Goal: Transaction & Acquisition: Purchase product/service

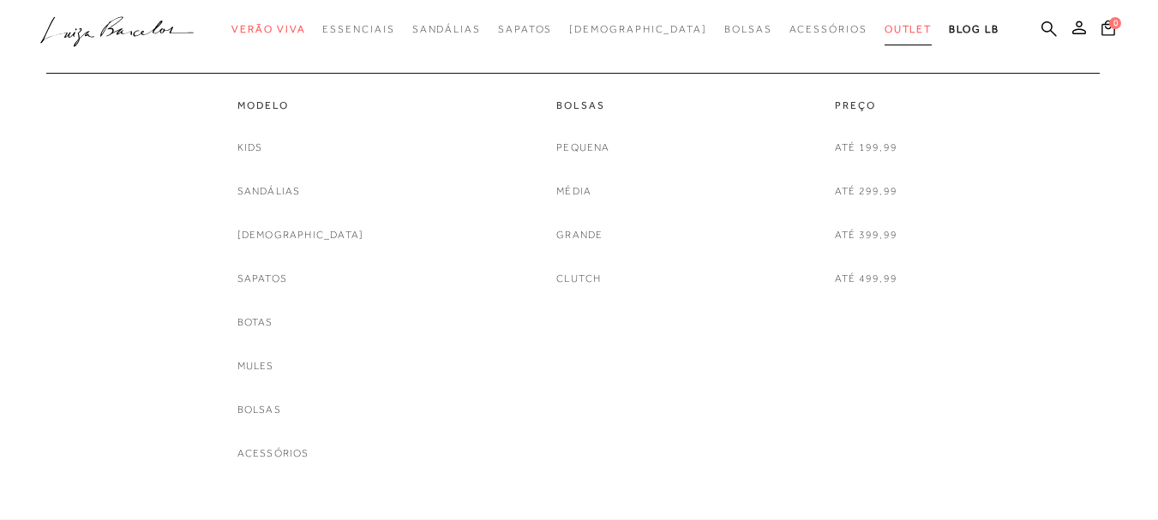
click at [885, 27] on span "Outlet" at bounding box center [909, 29] width 48 height 12
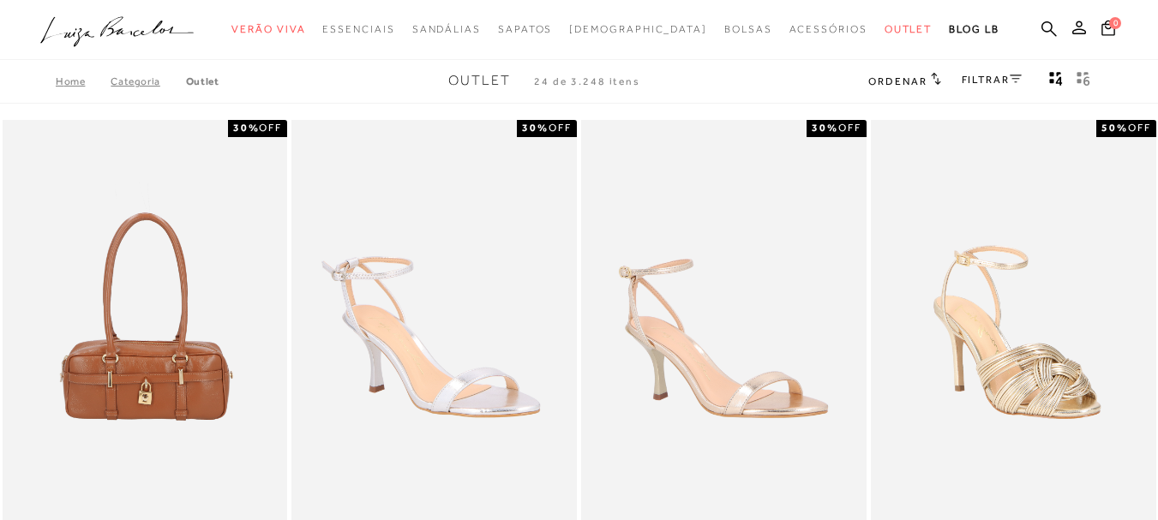
click at [1003, 76] on link "FILTRAR" at bounding box center [992, 80] width 60 height 12
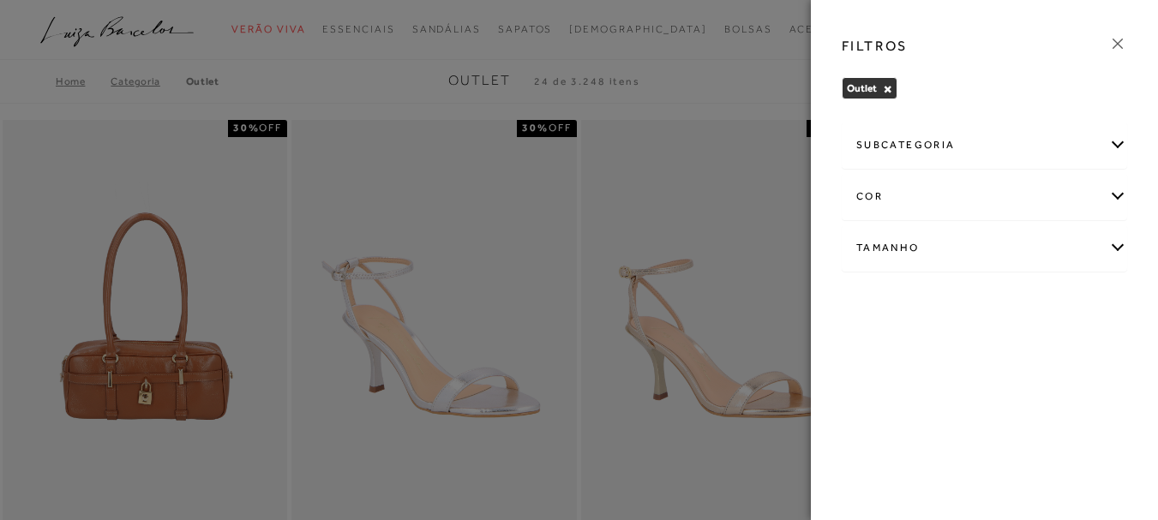
click at [902, 243] on div "Tamanho" at bounding box center [985, 247] width 284 height 45
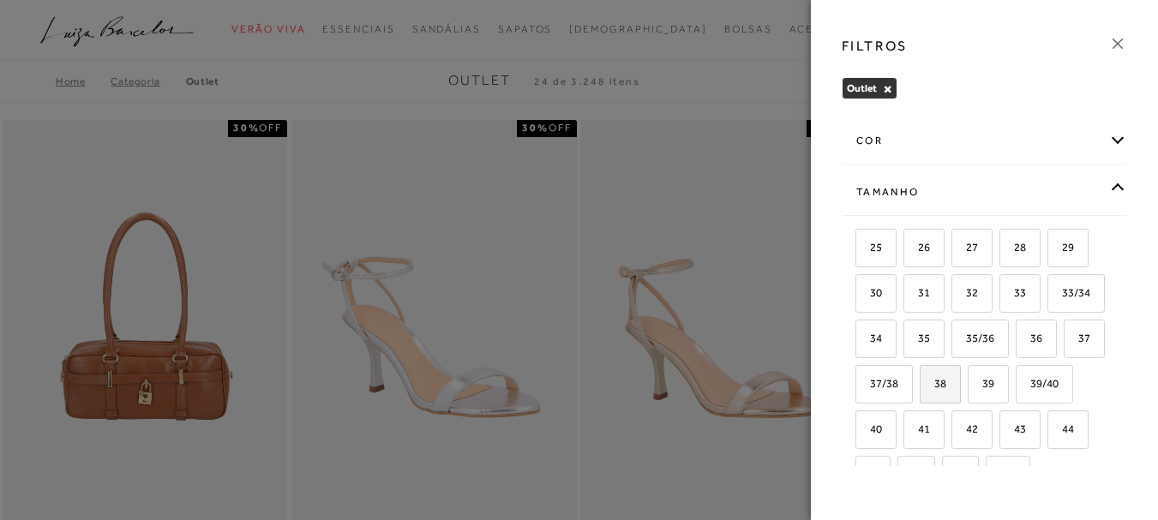
scroll to position [86, 0]
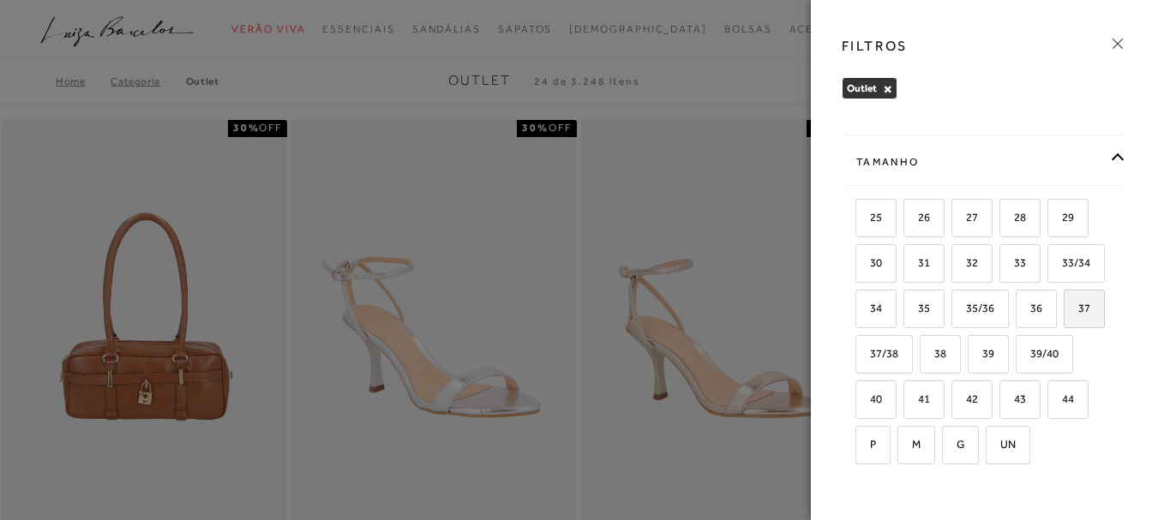
click at [1065, 328] on label "37" at bounding box center [1084, 309] width 39 height 37
click at [1061, 320] on input "37" at bounding box center [1069, 311] width 17 height 17
checkbox input "true"
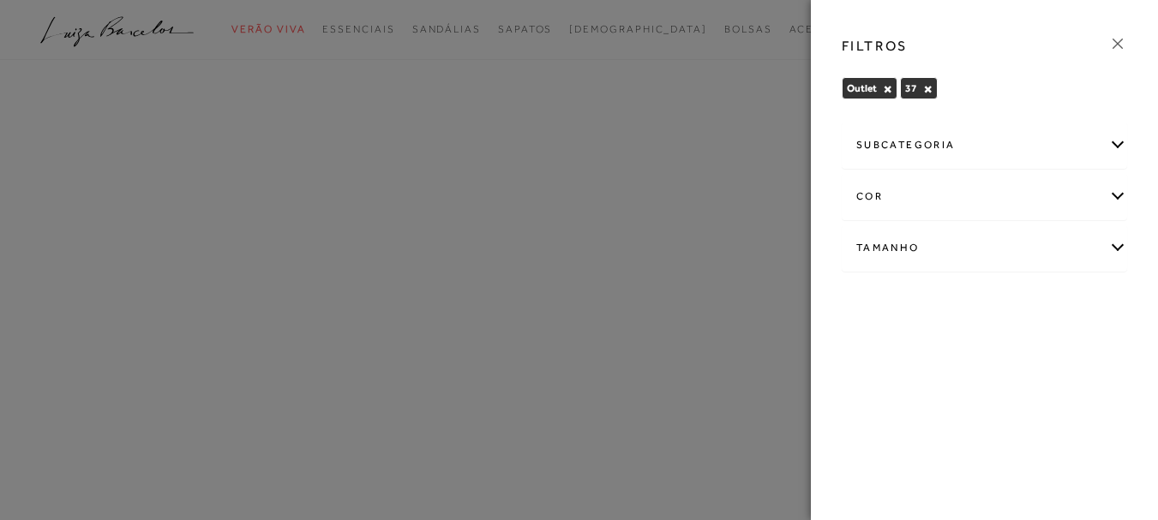
click at [904, 246] on div "Tamanho" at bounding box center [985, 247] width 284 height 45
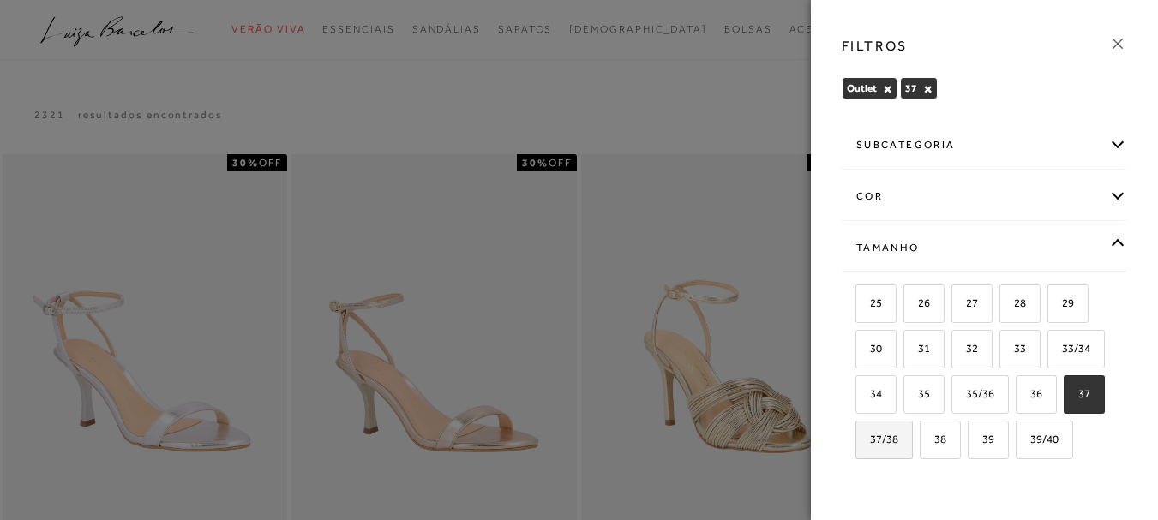
click at [912, 448] on label "37/38" at bounding box center [885, 440] width 56 height 37
click at [870, 448] on input "37/38" at bounding box center [861, 442] width 17 height 17
checkbox input "true"
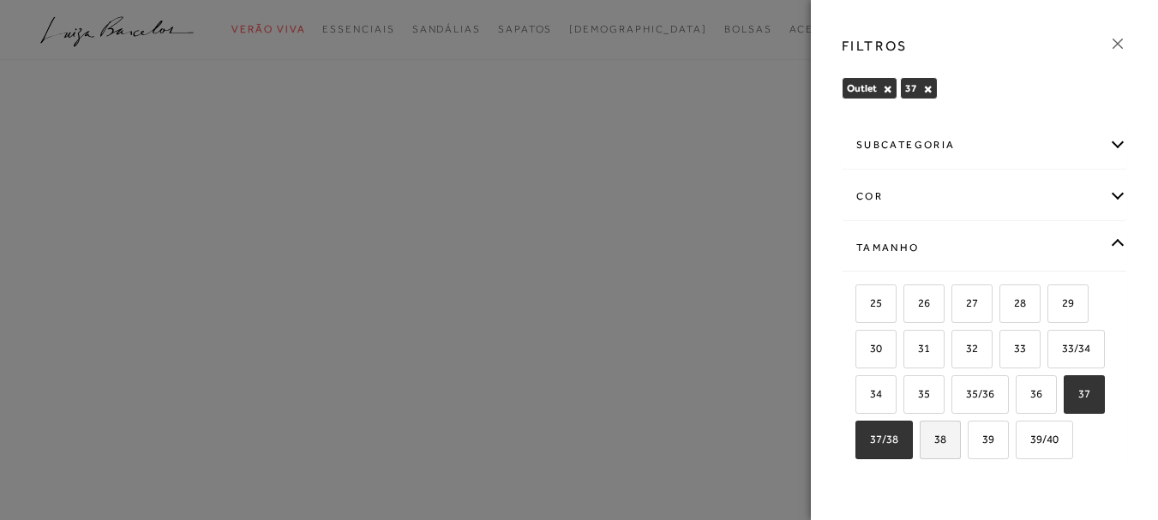
click at [947, 442] on span "38" at bounding box center [934, 439] width 25 height 13
click at [935, 442] on input "38" at bounding box center [925, 442] width 17 height 17
checkbox input "true"
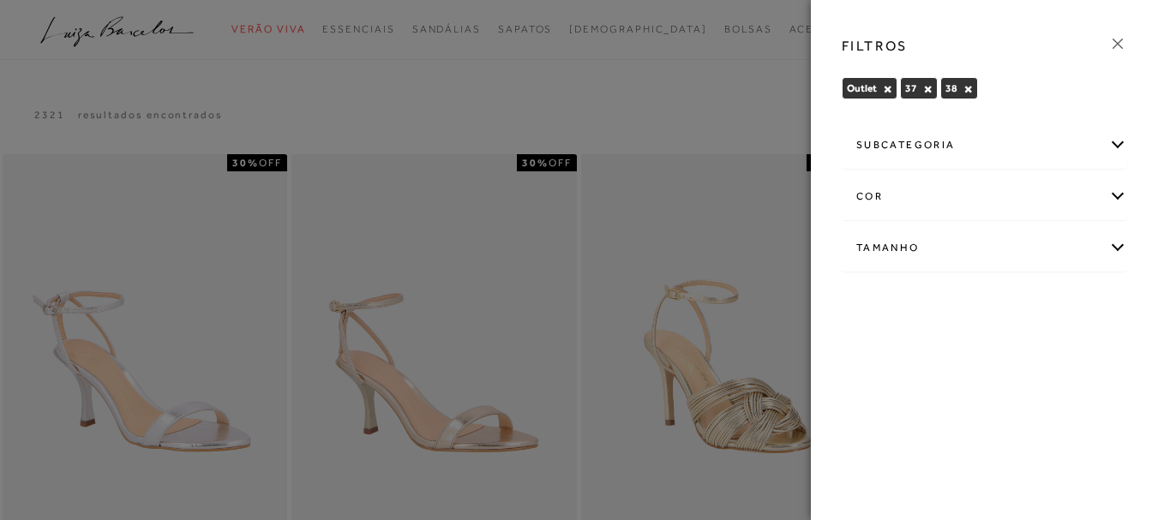
click at [681, 93] on div at bounding box center [579, 260] width 1158 height 520
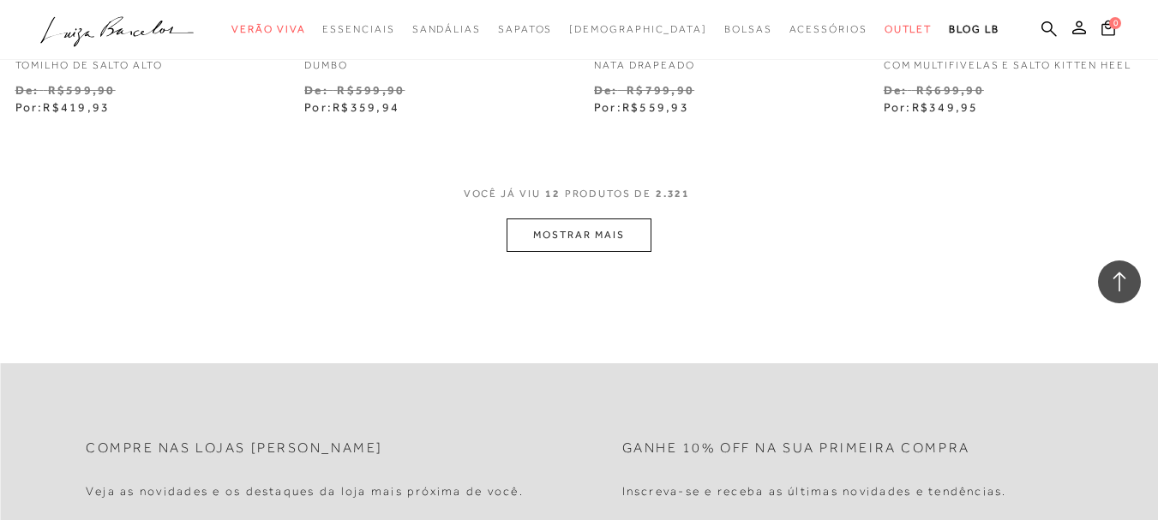
scroll to position [1715, 0]
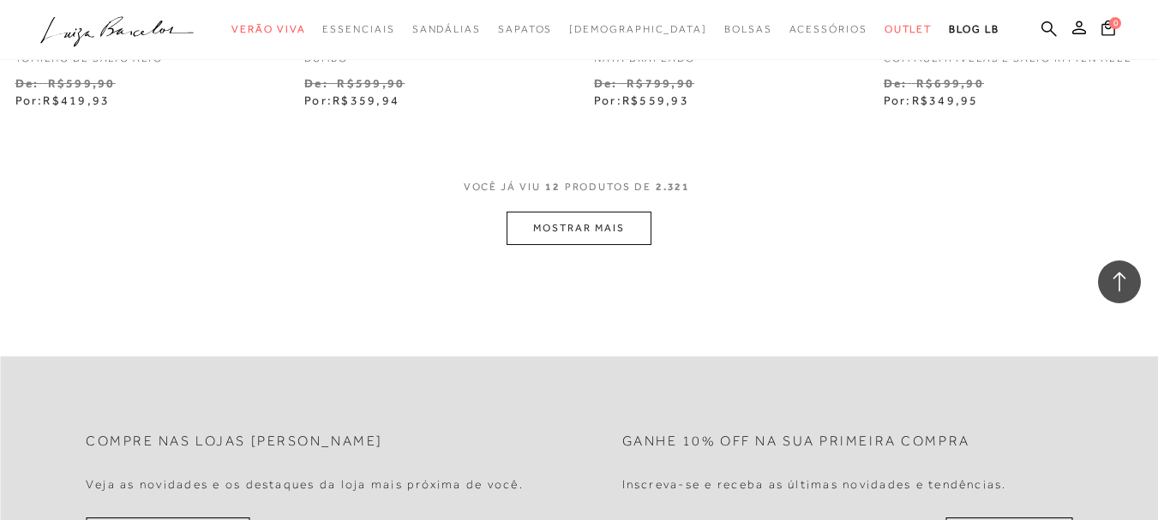
click at [587, 214] on button "MOSTRAR MAIS" at bounding box center [579, 228] width 144 height 33
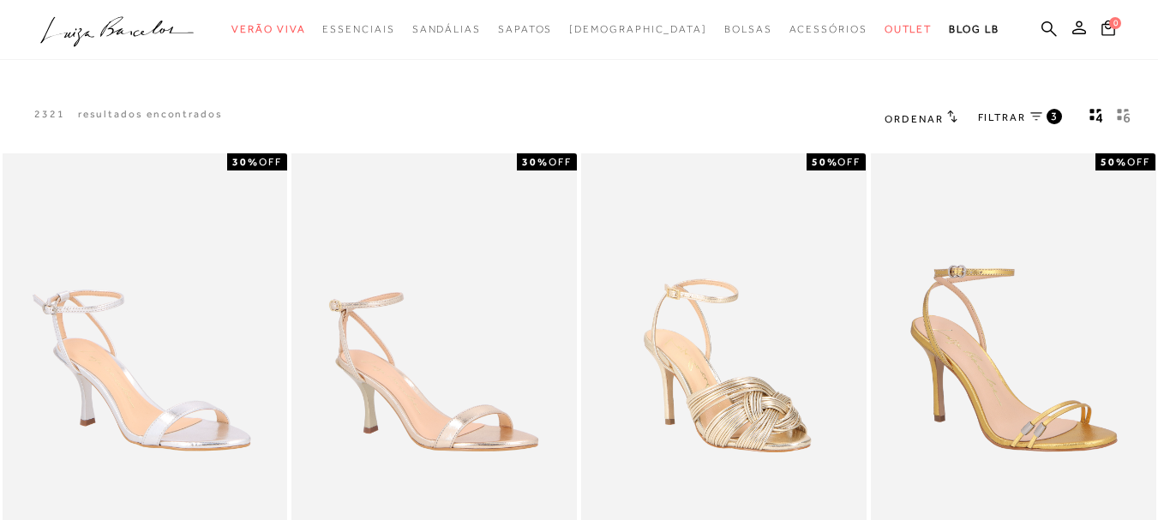
scroll to position [0, 0]
click at [1033, 115] on icon at bounding box center [1037, 117] width 12 height 9
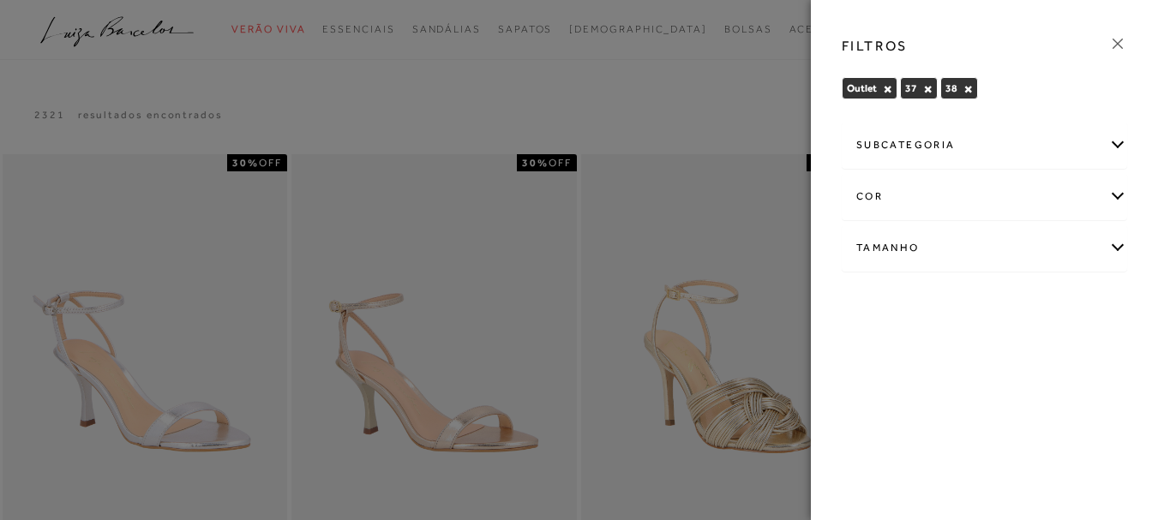
click at [889, 256] on div "Tamanho" at bounding box center [985, 247] width 284 height 45
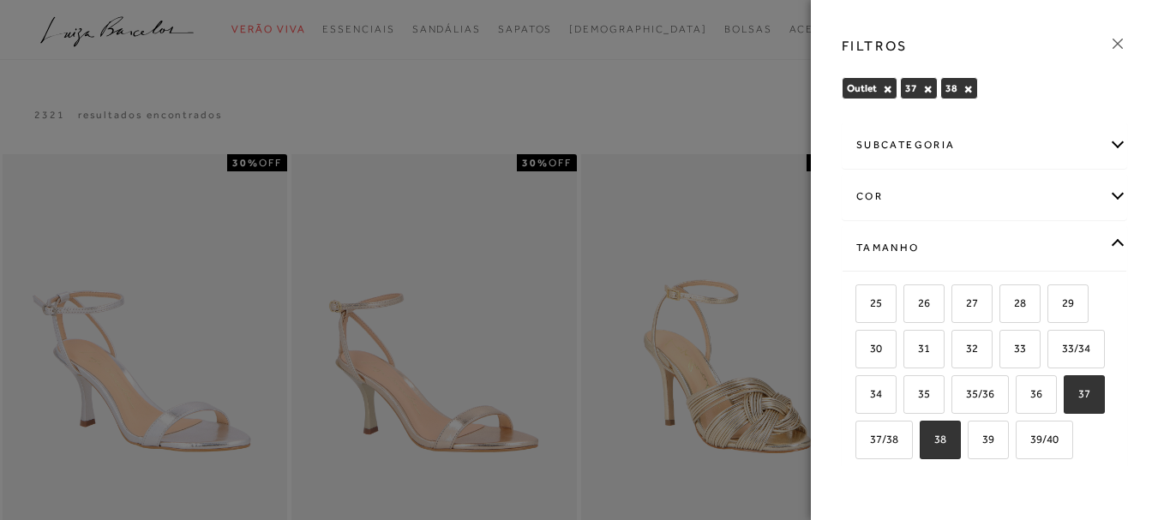
click at [895, 153] on div "subcategoria" at bounding box center [985, 145] width 284 height 45
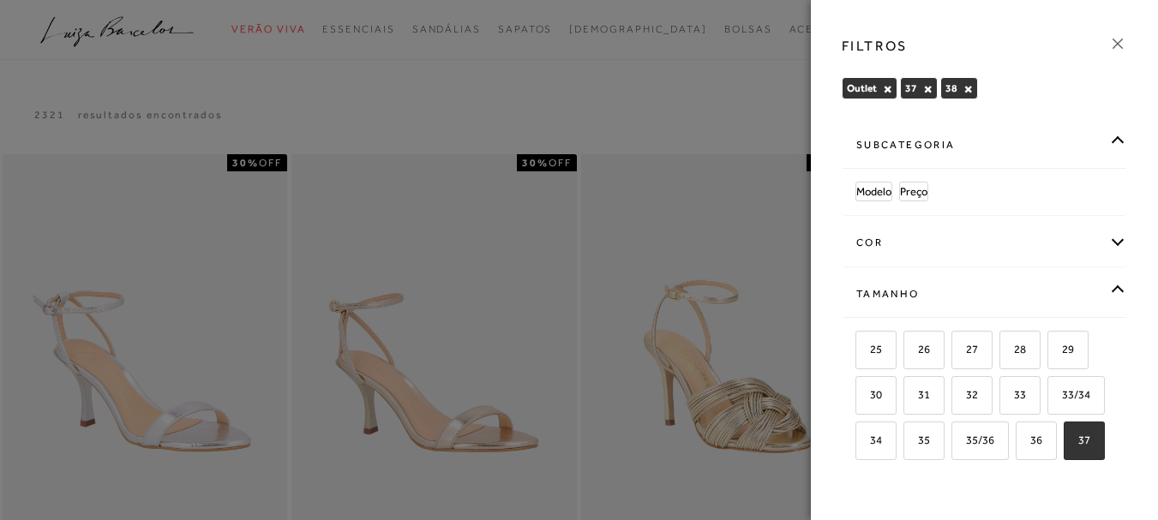
click at [875, 255] on div "cor" at bounding box center [985, 242] width 284 height 45
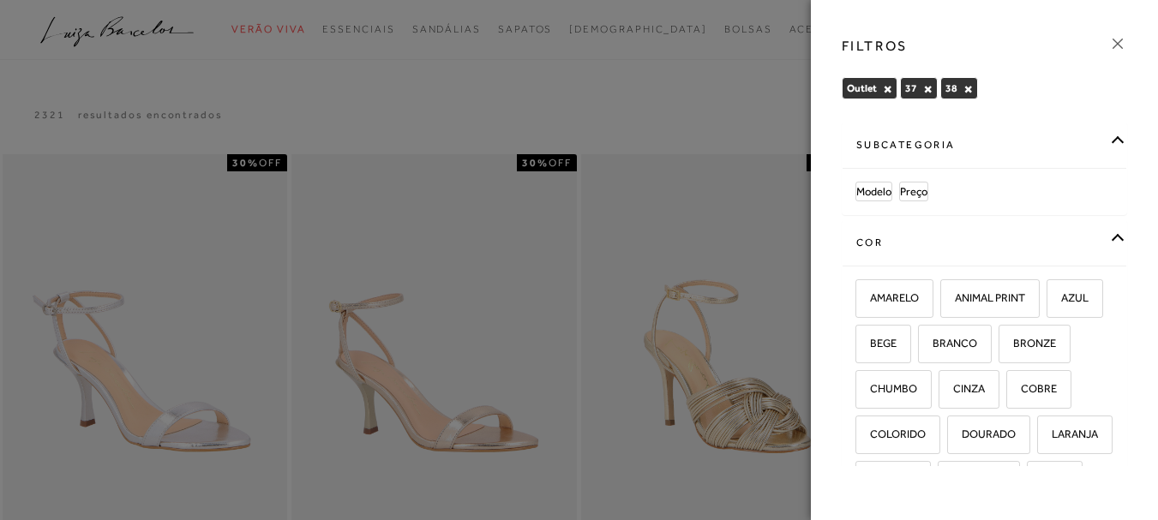
click at [927, 140] on div "subcategoria" at bounding box center [985, 145] width 284 height 45
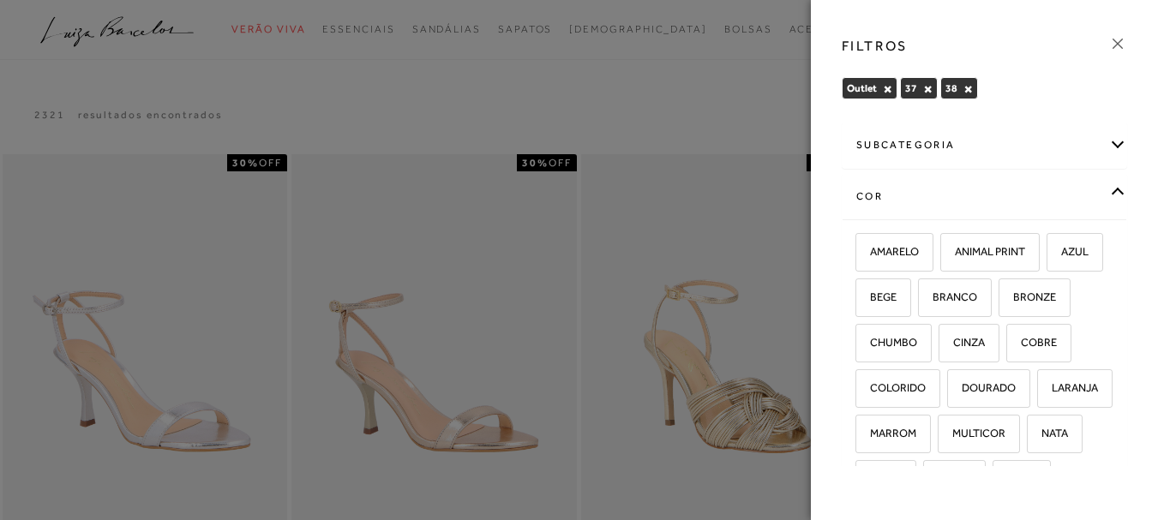
click at [894, 141] on div "subcategoria" at bounding box center [985, 145] width 284 height 45
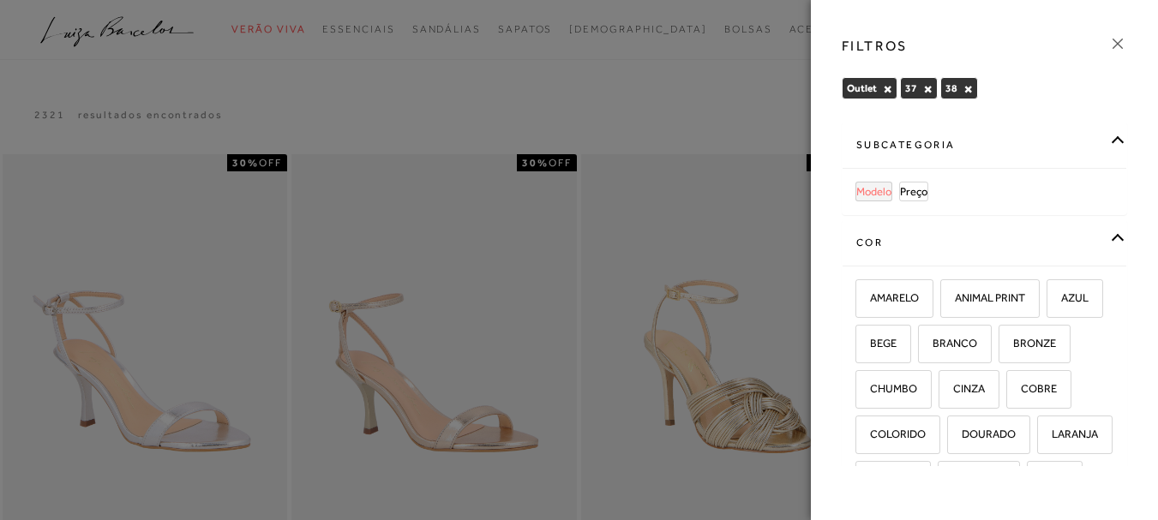
click at [869, 191] on span "Modelo" at bounding box center [874, 191] width 35 height 13
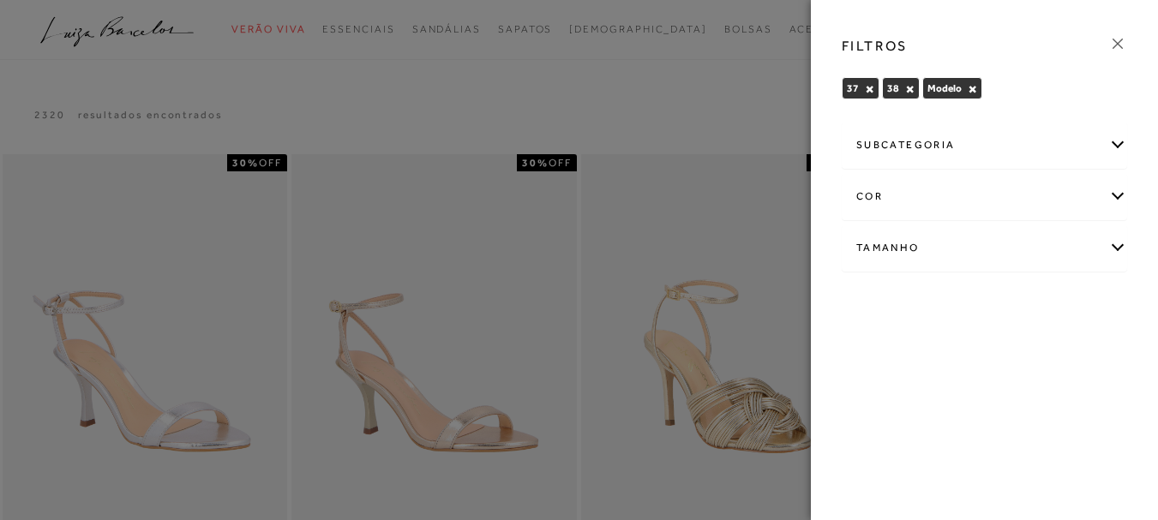
click at [59, 157] on div at bounding box center [579, 260] width 1158 height 520
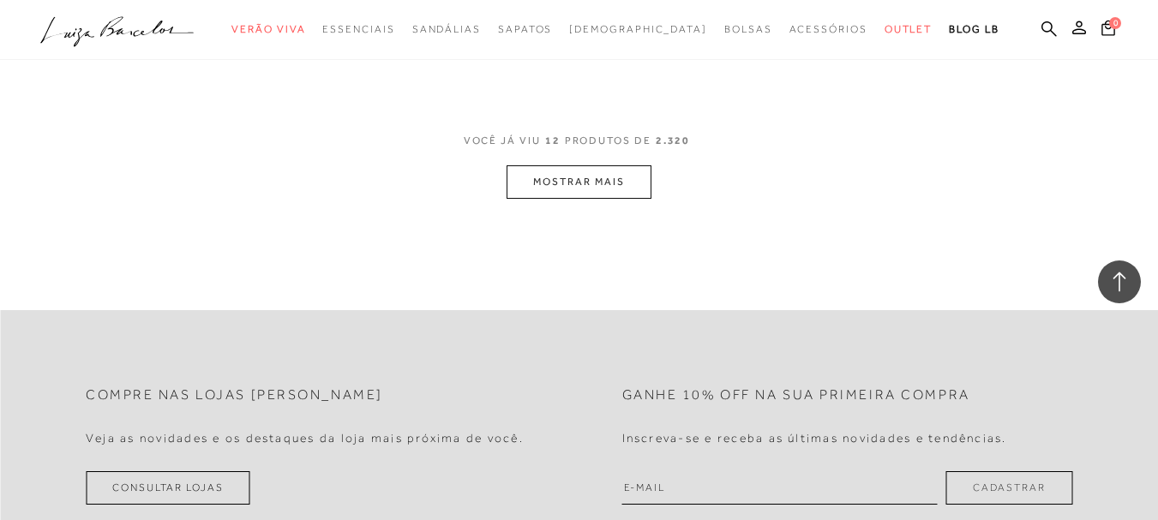
scroll to position [1801, 0]
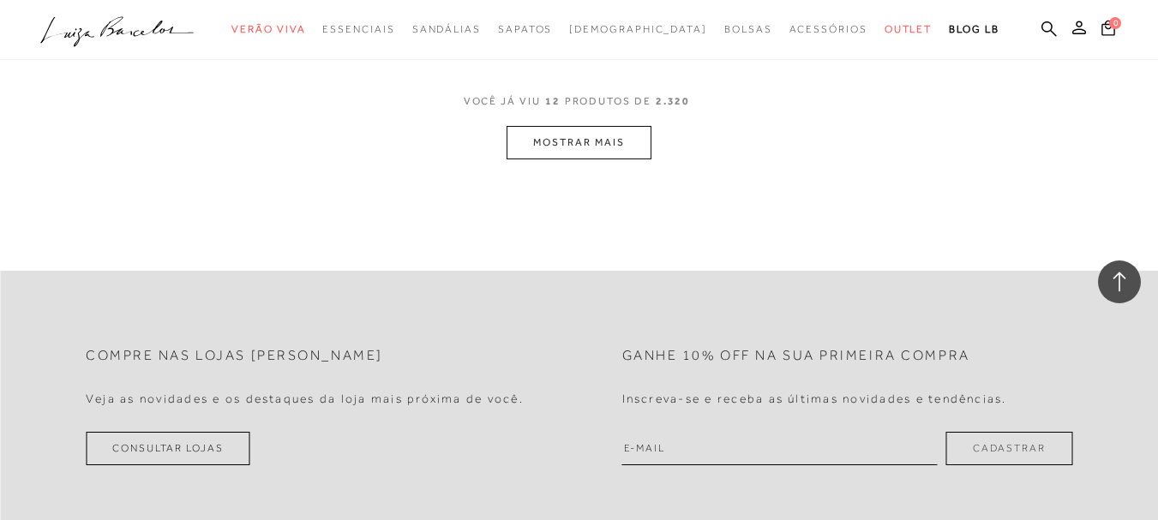
click at [566, 131] on button "MOSTRAR MAIS" at bounding box center [579, 142] width 144 height 33
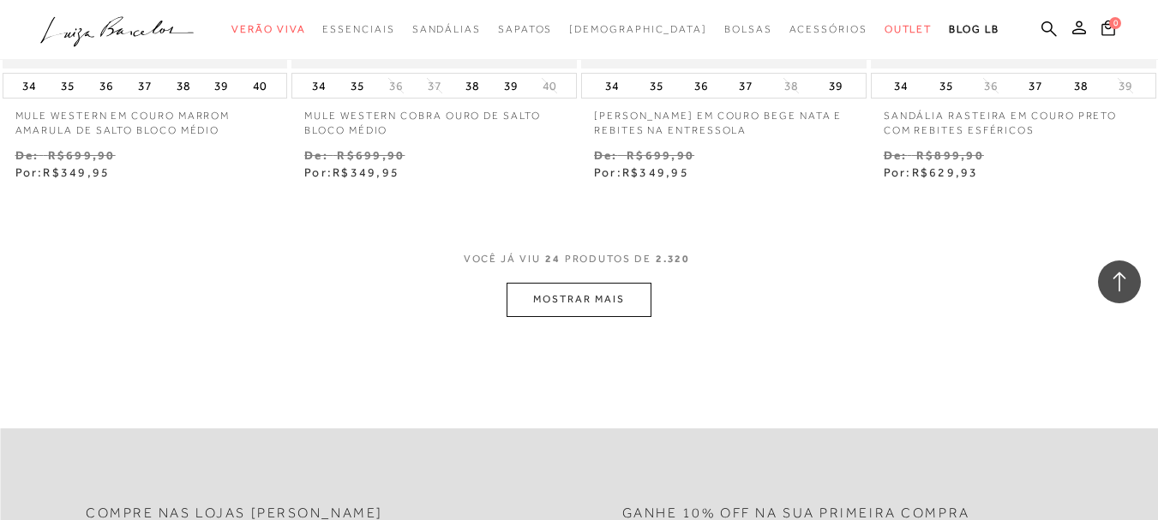
scroll to position [3344, 0]
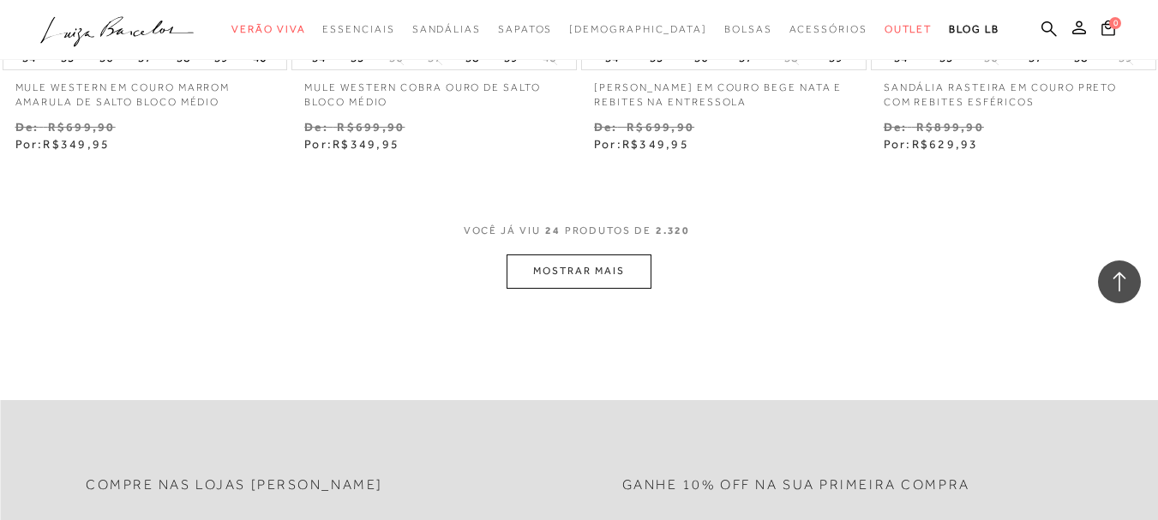
click at [555, 264] on button "MOSTRAR MAIS" at bounding box center [579, 271] width 144 height 33
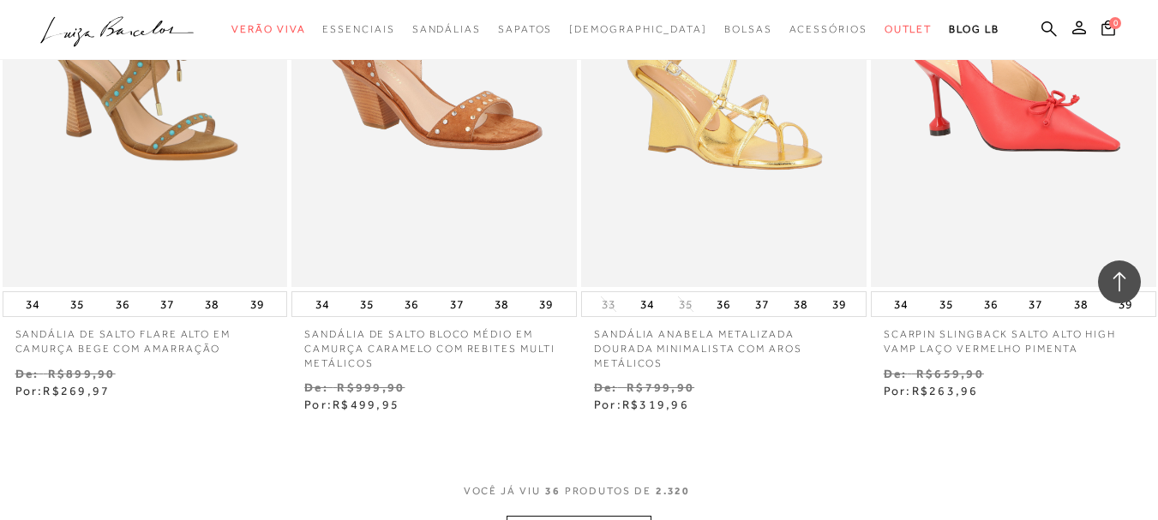
scroll to position [4973, 0]
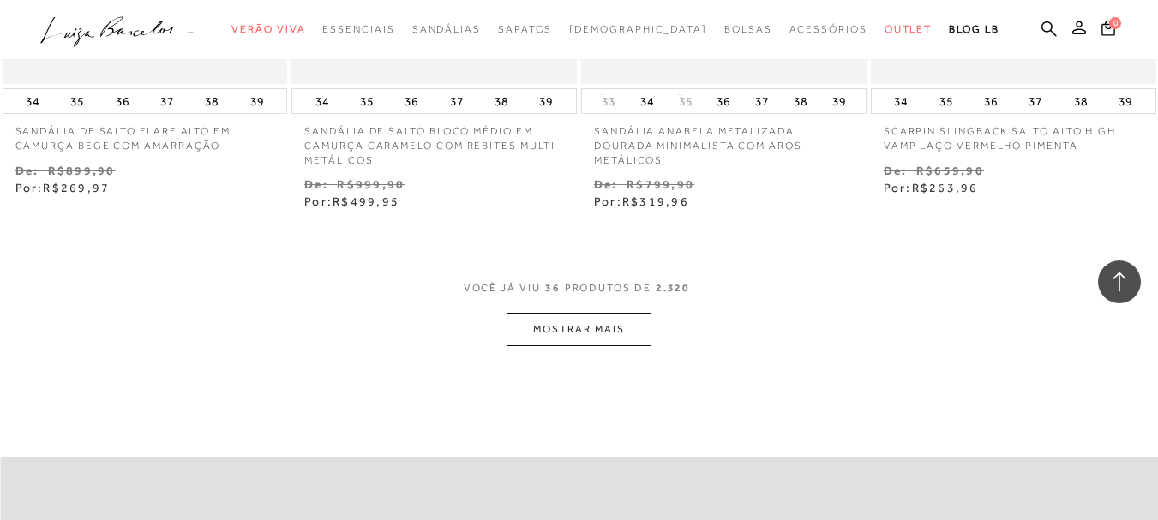
click at [570, 313] on button "MOSTRAR MAIS" at bounding box center [579, 329] width 144 height 33
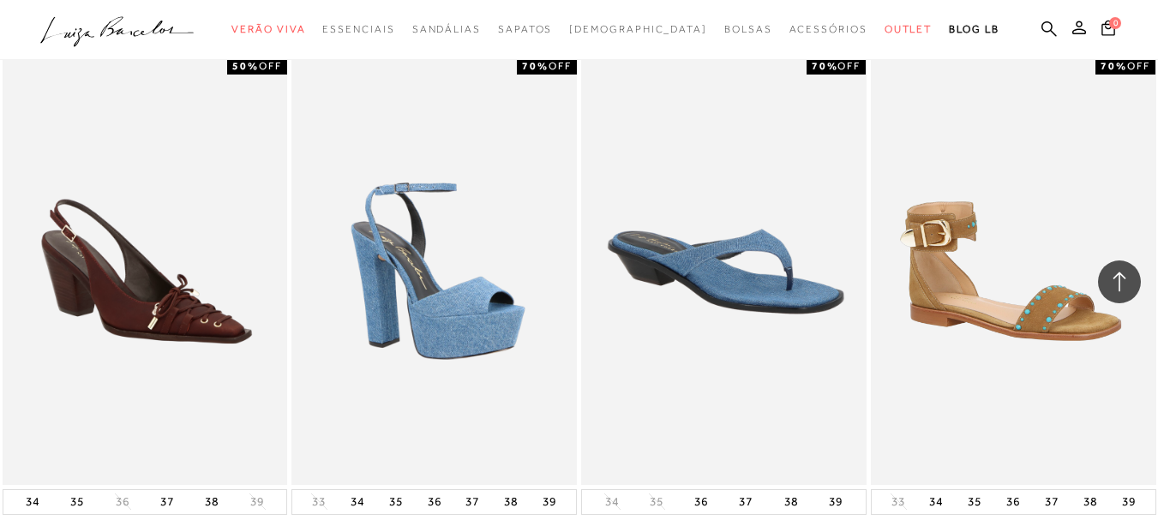
scroll to position [6602, 0]
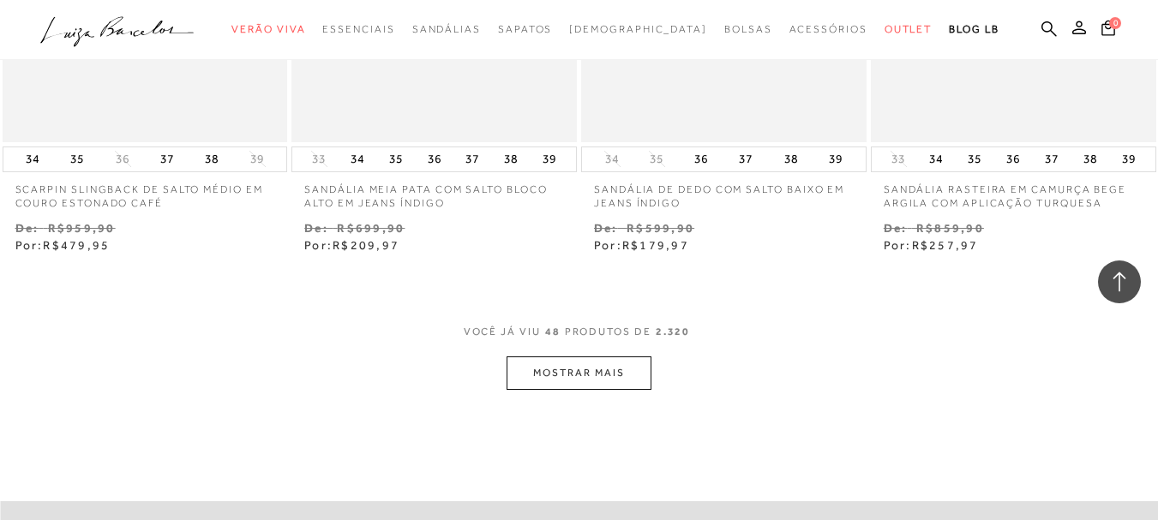
click at [592, 362] on button "MOSTRAR MAIS" at bounding box center [579, 373] width 144 height 33
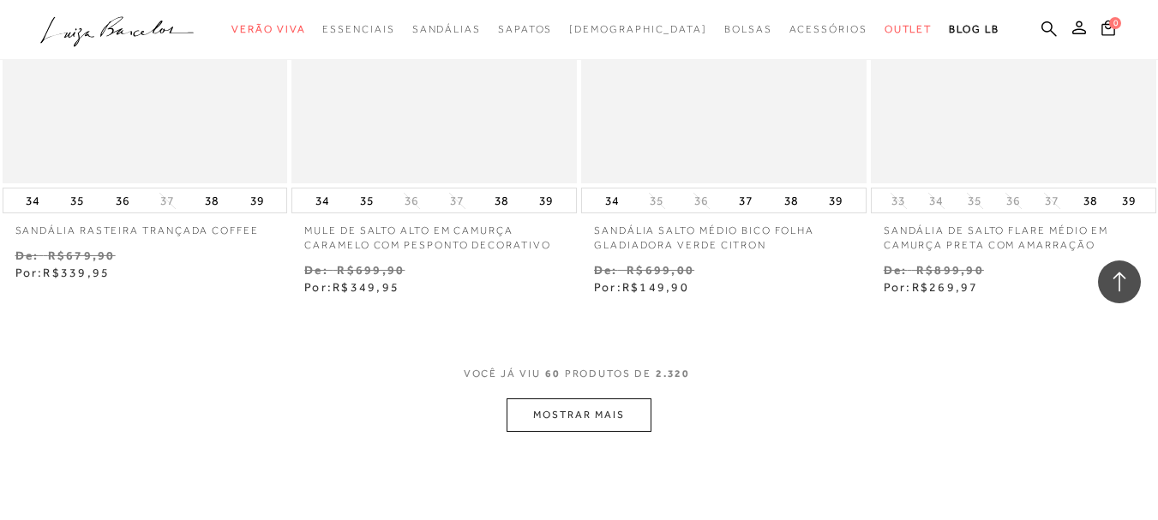
scroll to position [8403, 0]
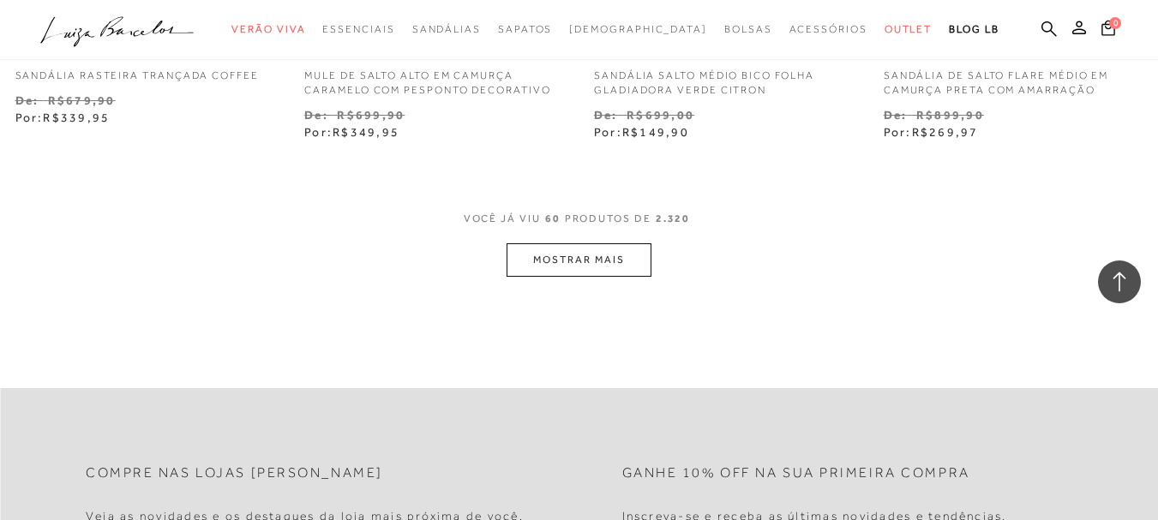
click at [563, 256] on button "MOSTRAR MAIS" at bounding box center [579, 260] width 144 height 33
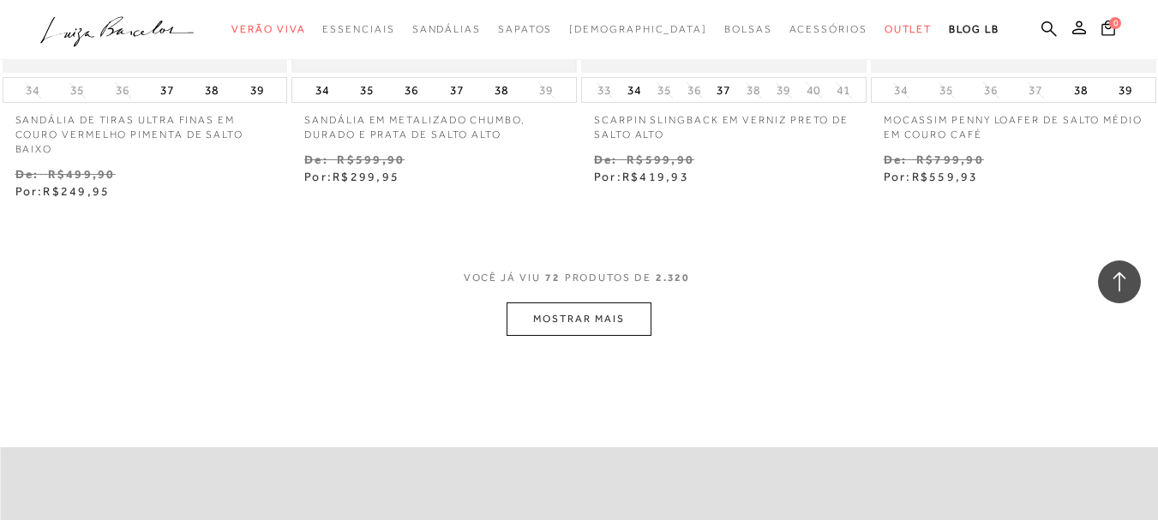
scroll to position [10032, 0]
click at [546, 302] on button "MOSTRAR MAIS" at bounding box center [579, 318] width 144 height 33
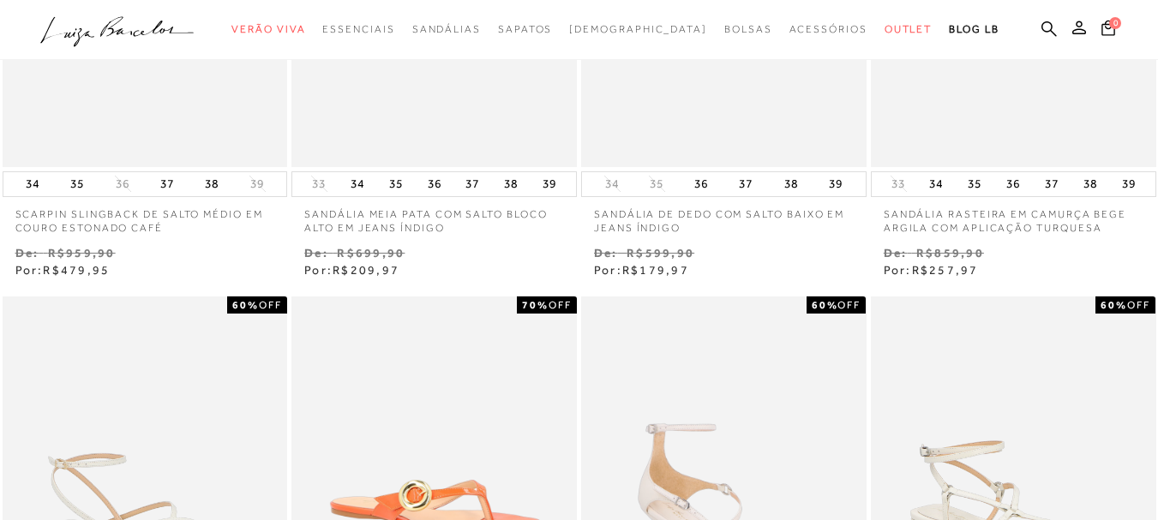
scroll to position [0, 0]
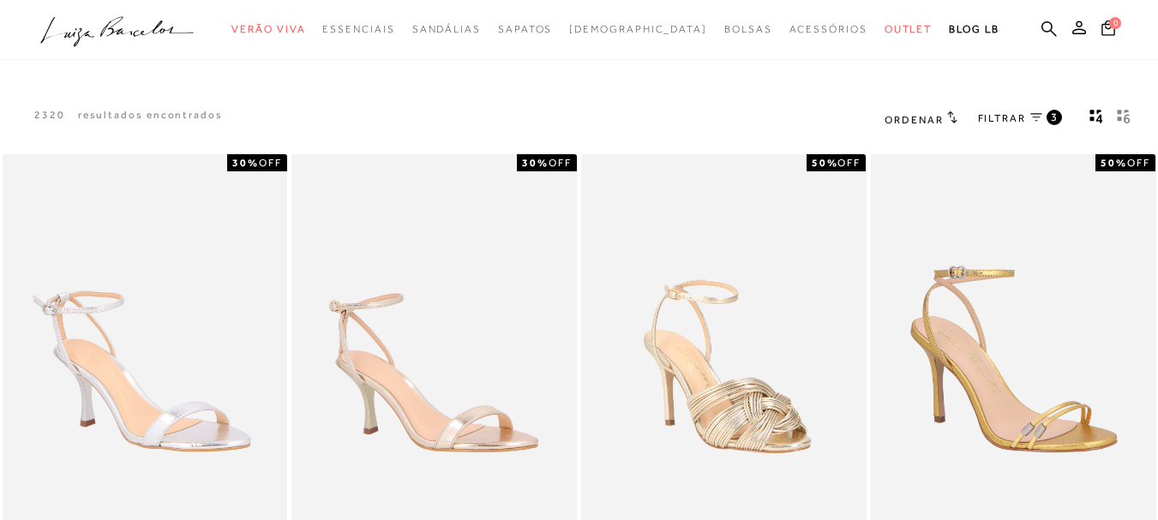
click at [133, 20] on icon ".a{fill-rule:evenodd;}" at bounding box center [117, 32] width 154 height 36
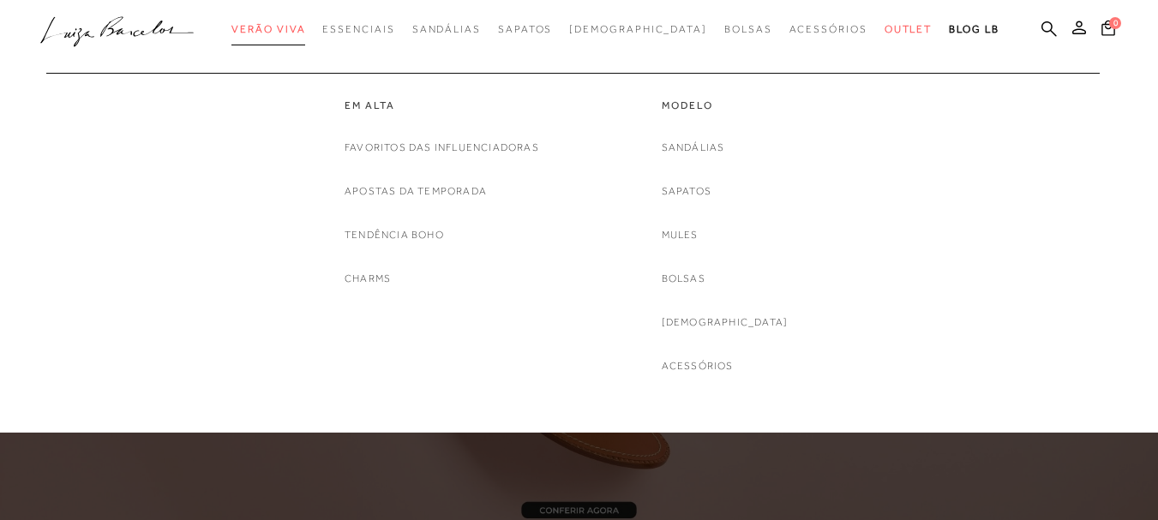
click at [305, 23] on span "Verão Viva" at bounding box center [269, 29] width 74 height 12
